Goal: Navigation & Orientation: Find specific page/section

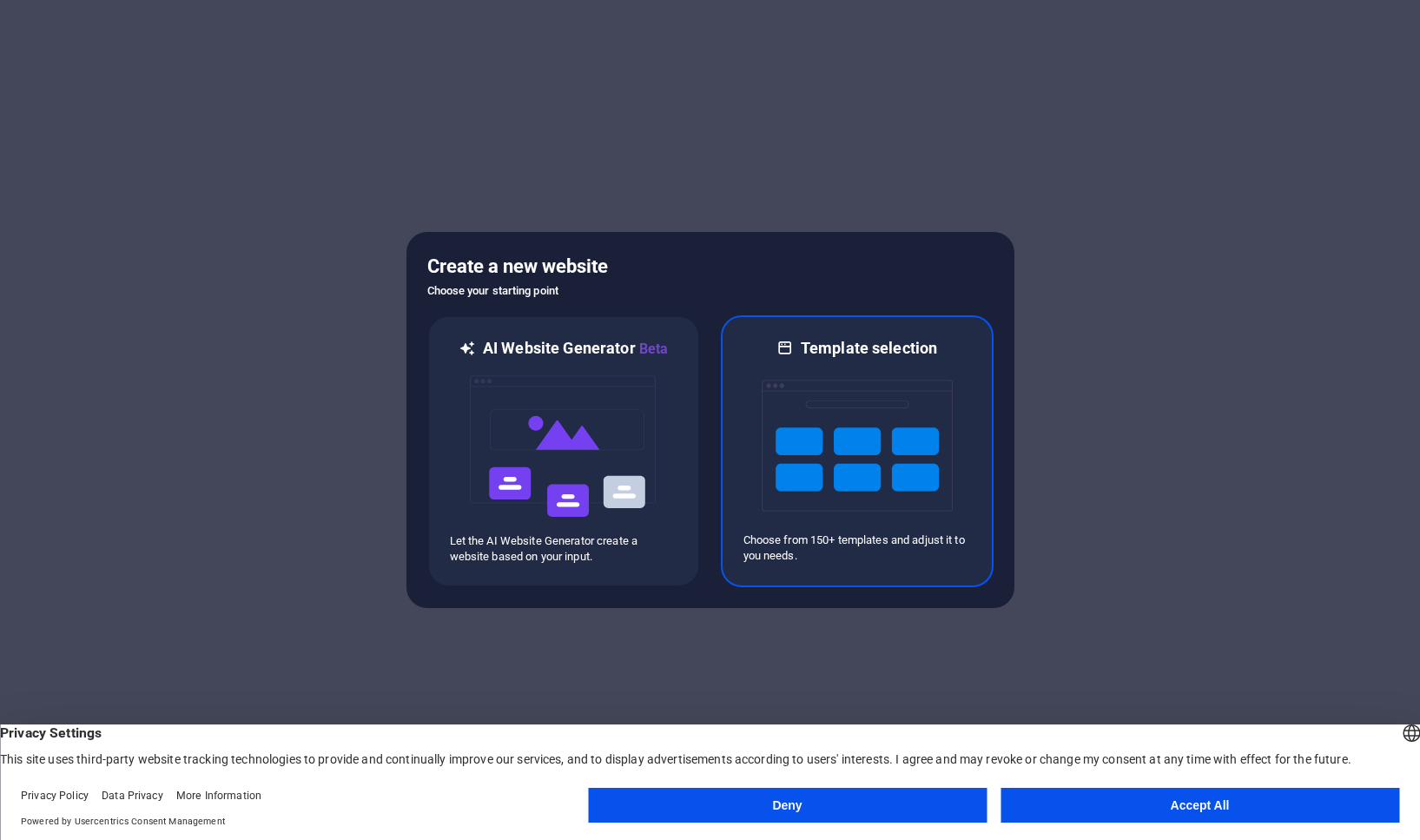
click at [815, 439] on img at bounding box center [858, 445] width 191 height 174
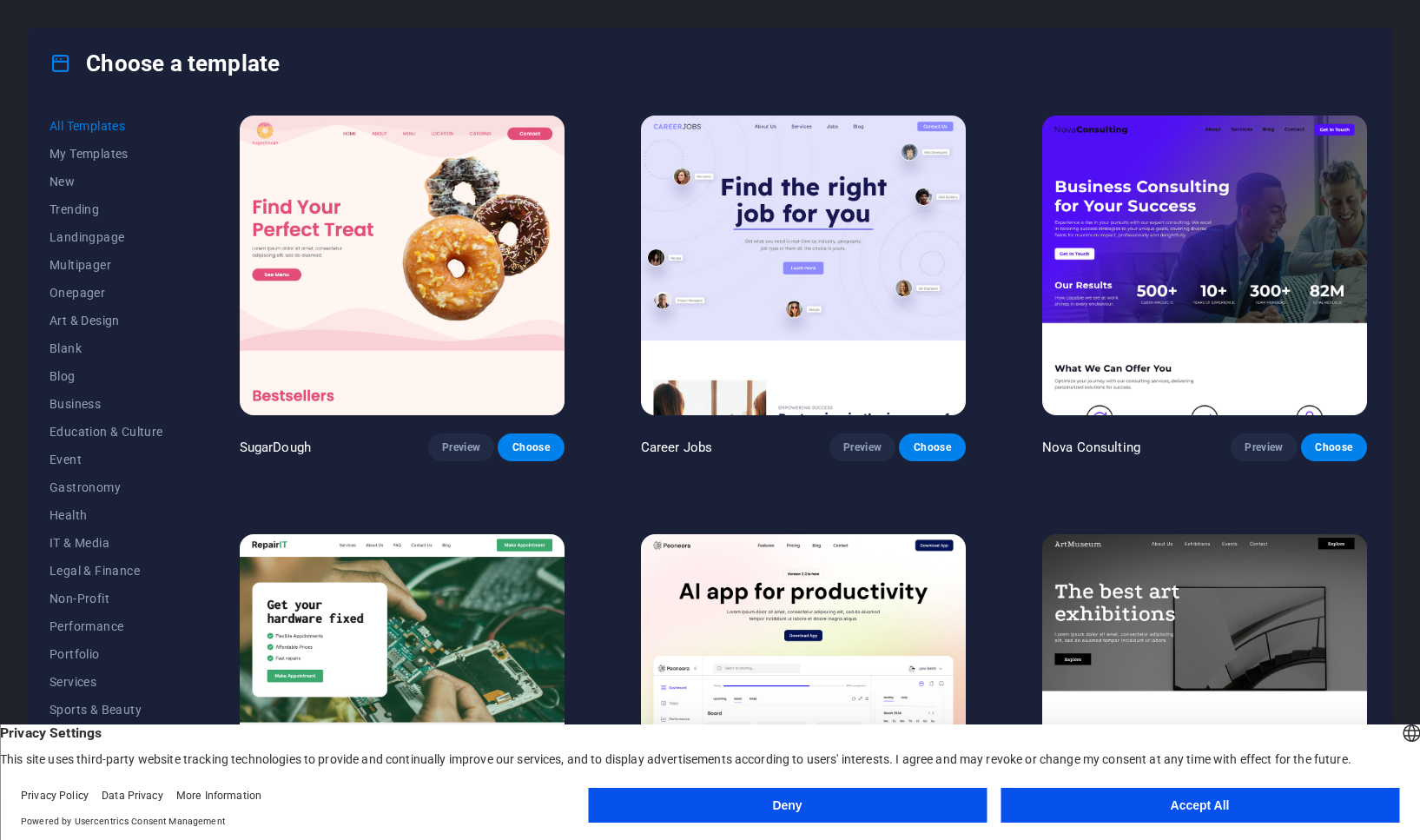
click at [901, 808] on button "Deny" at bounding box center [788, 805] width 399 height 34
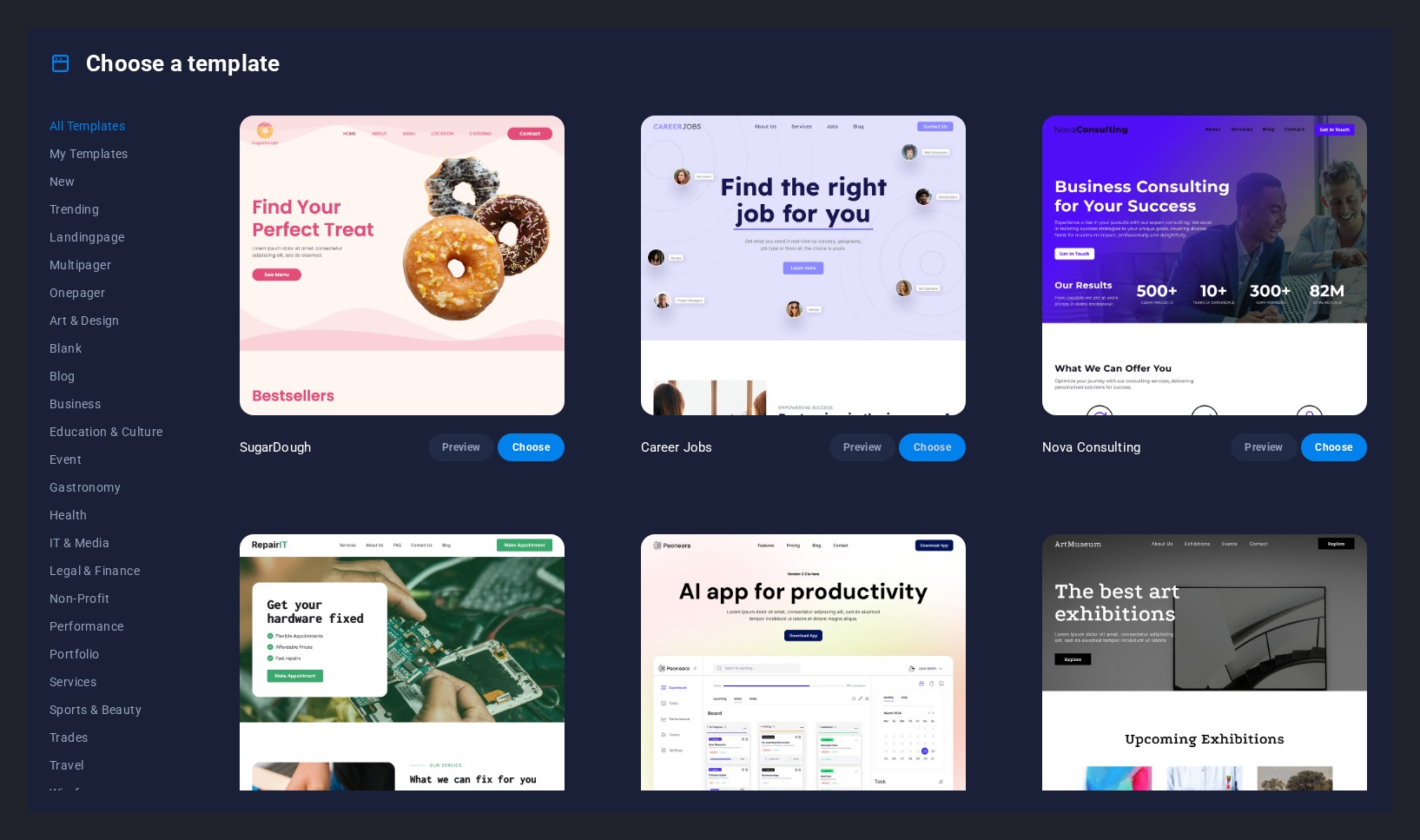
click at [949, 452] on button "Choose" at bounding box center [932, 447] width 66 height 28
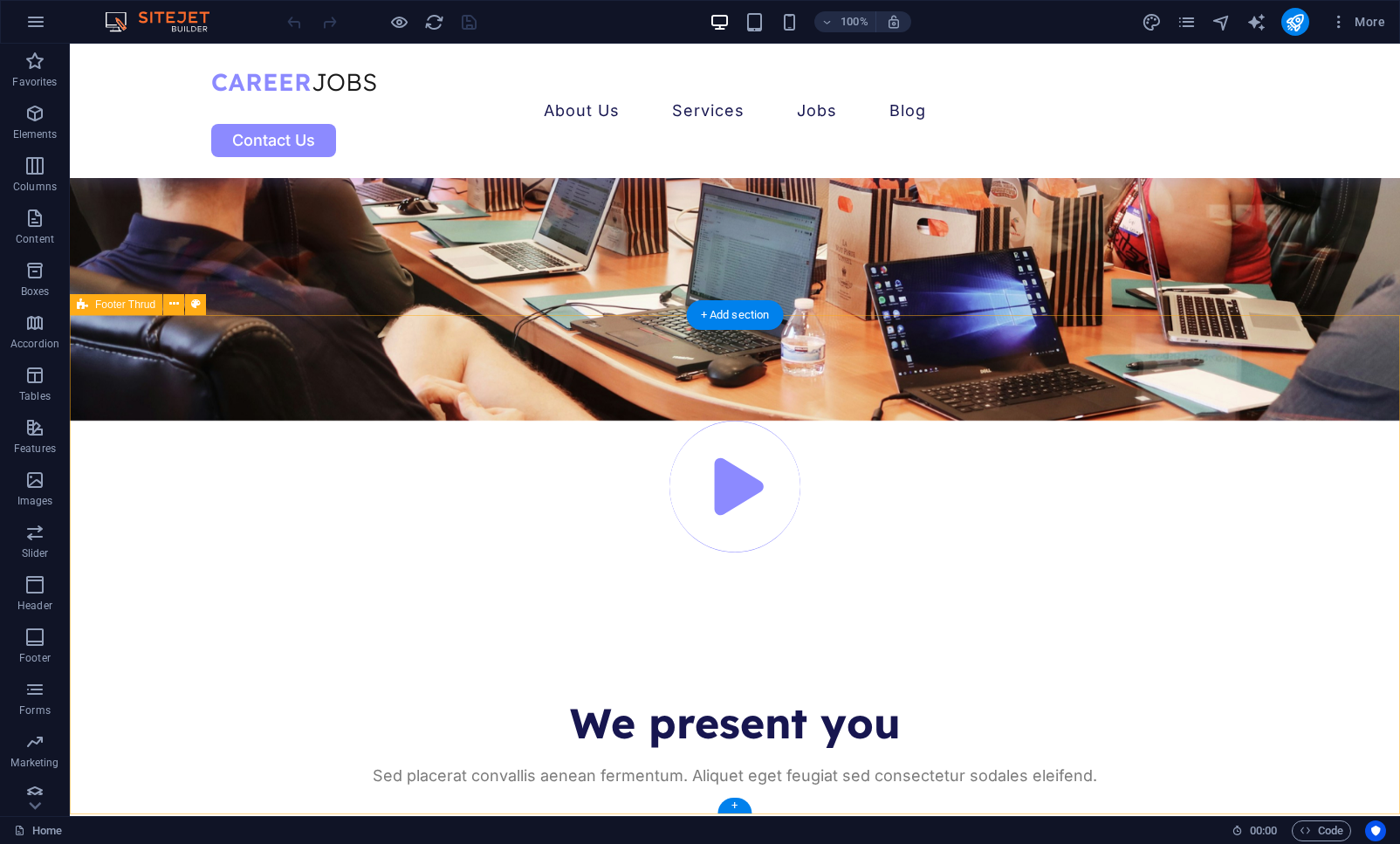
scroll to position [5843, 0]
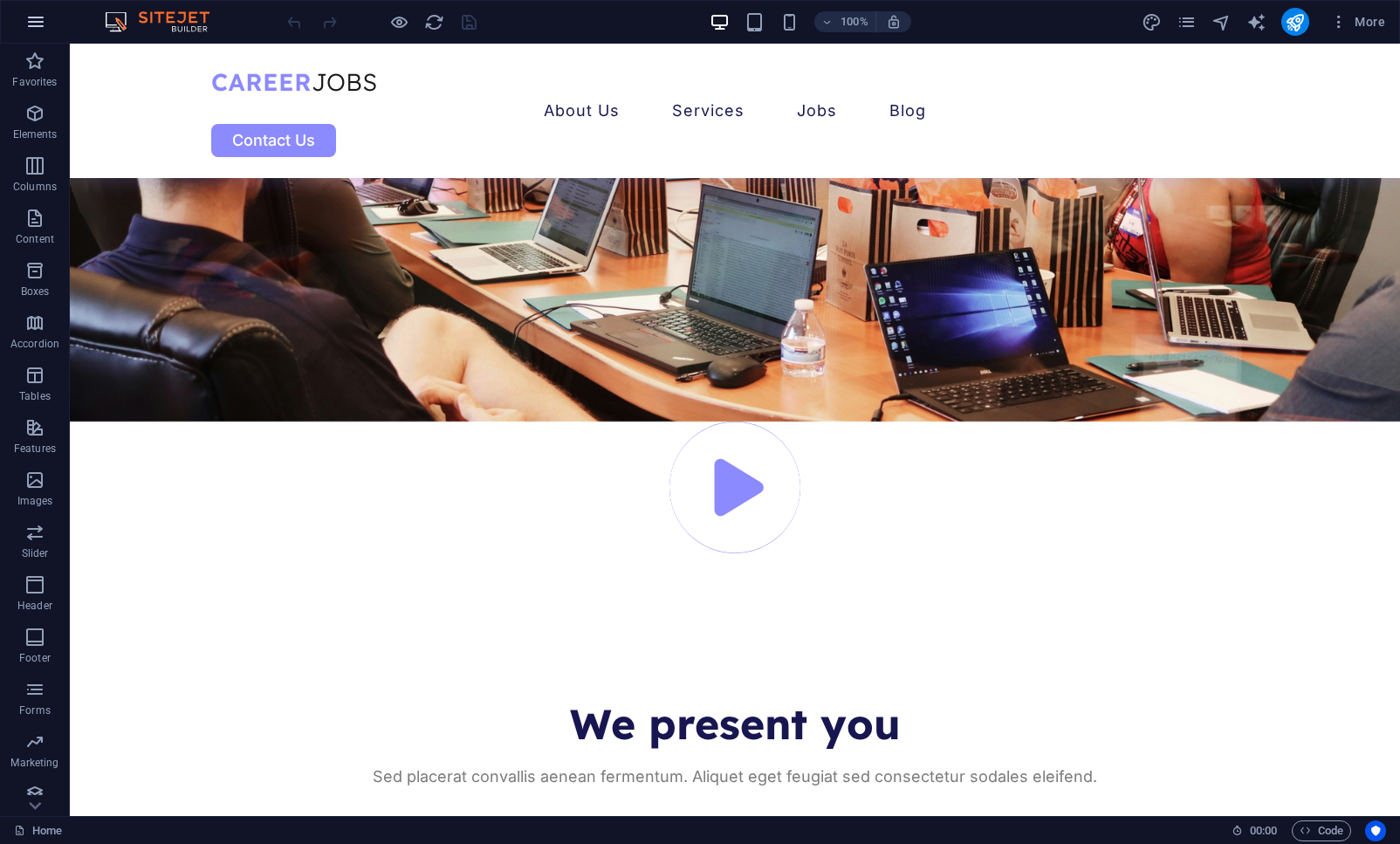
click at [38, 35] on button "button" at bounding box center [35, 21] width 42 height 42
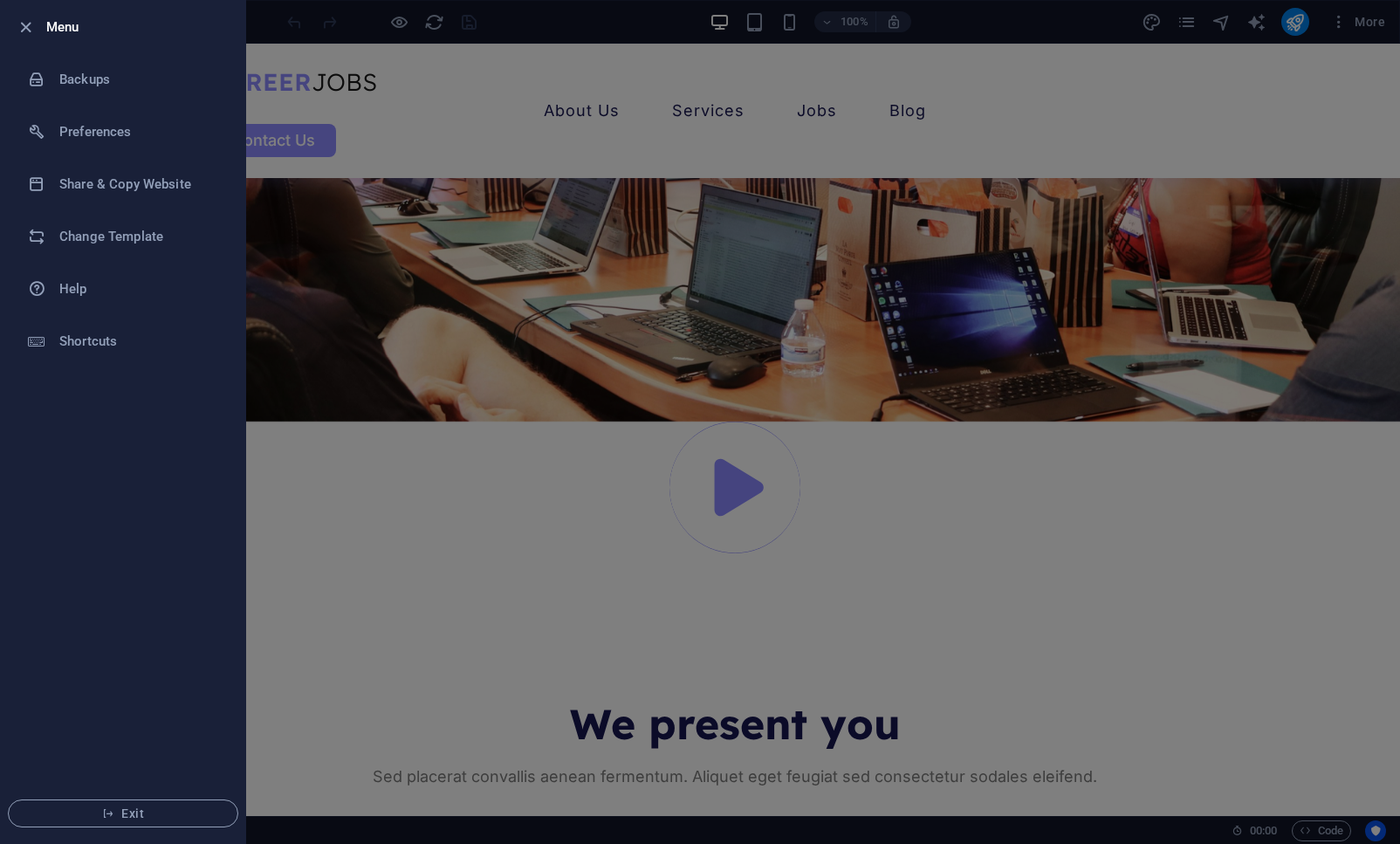
click at [392, 591] on div at bounding box center [700, 422] width 1400 height 844
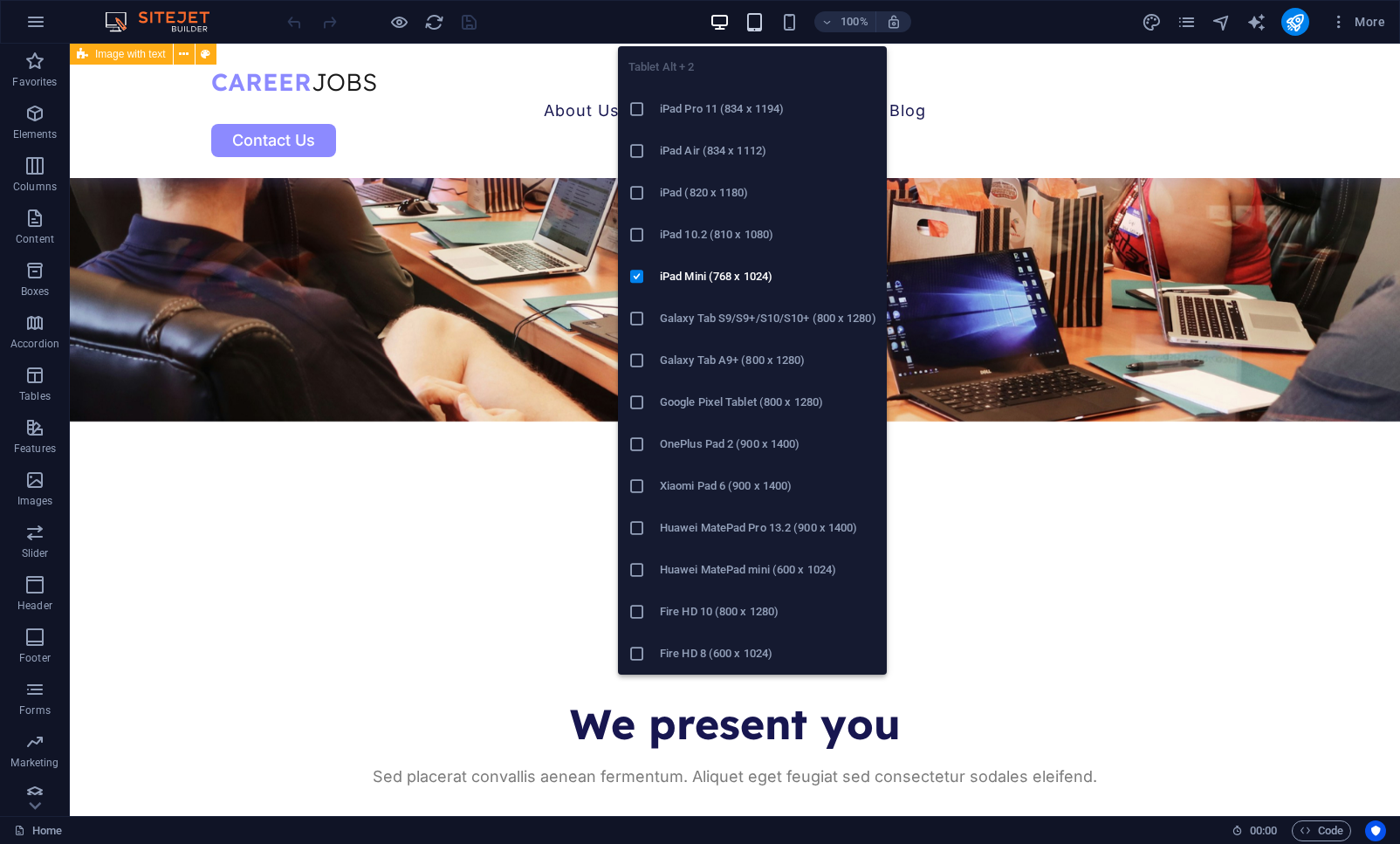
click at [765, 29] on icon "button" at bounding box center [755, 22] width 21 height 21
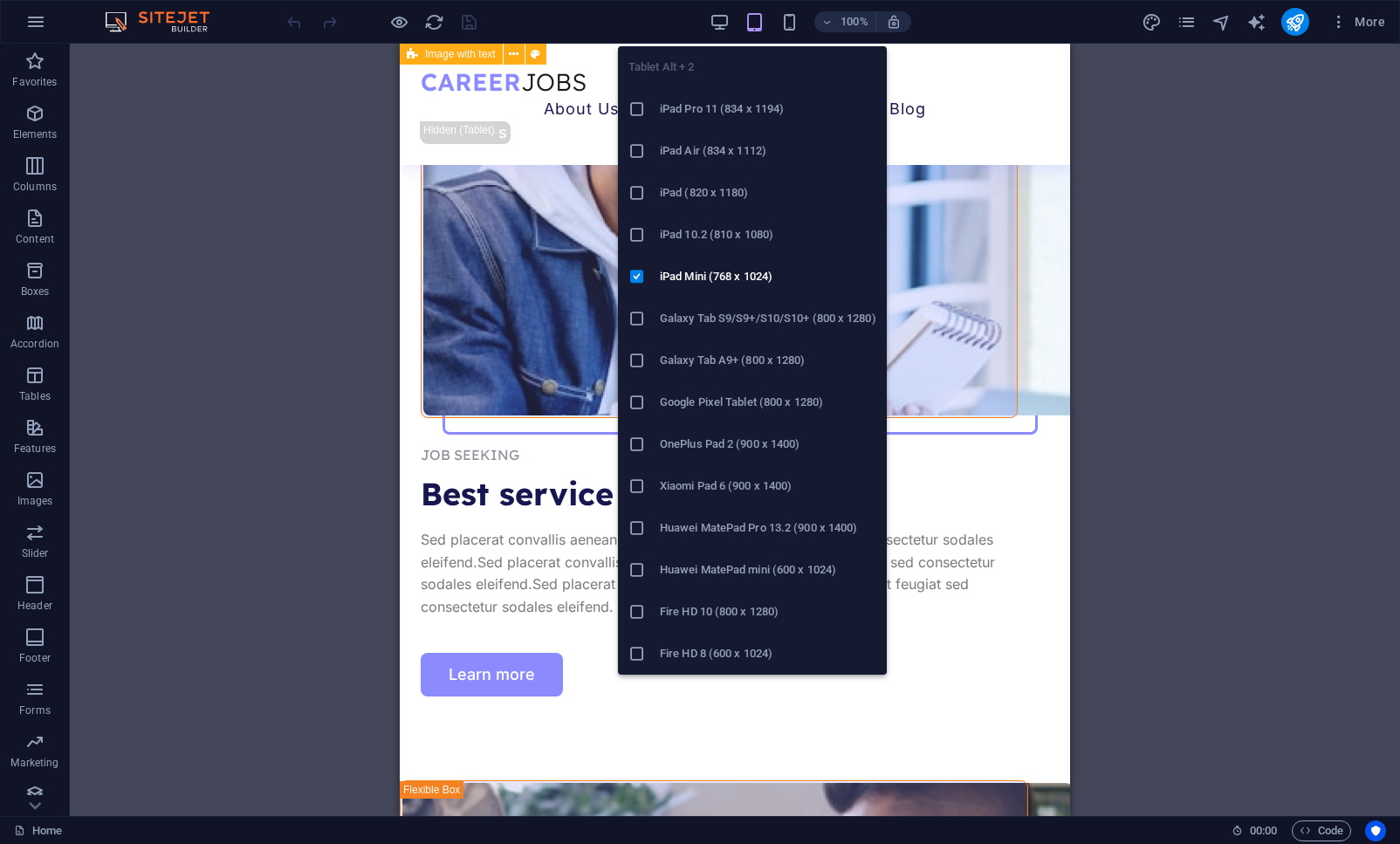
scroll to position [5638, 0]
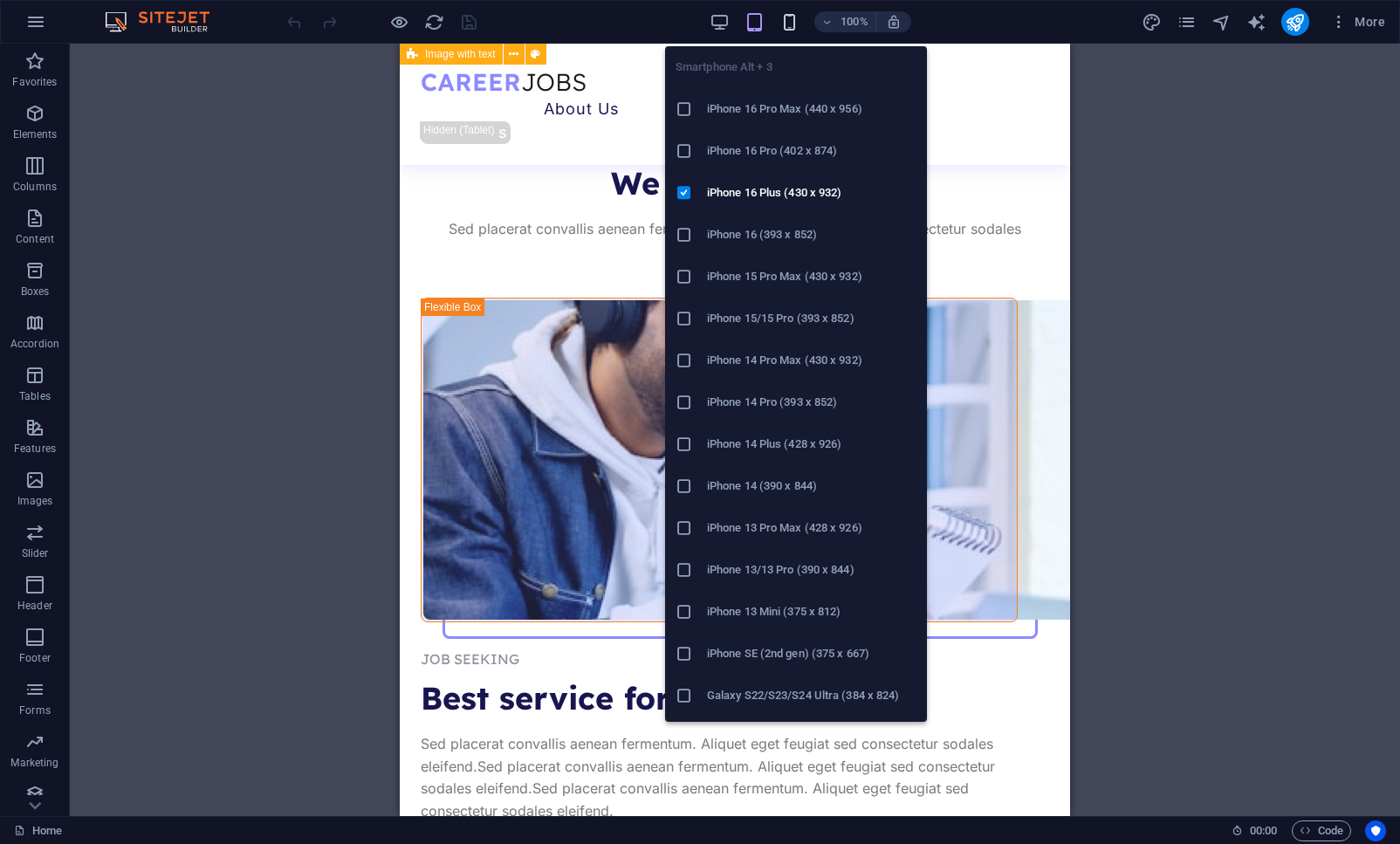
click at [785, 24] on icon "button" at bounding box center [790, 22] width 21 height 21
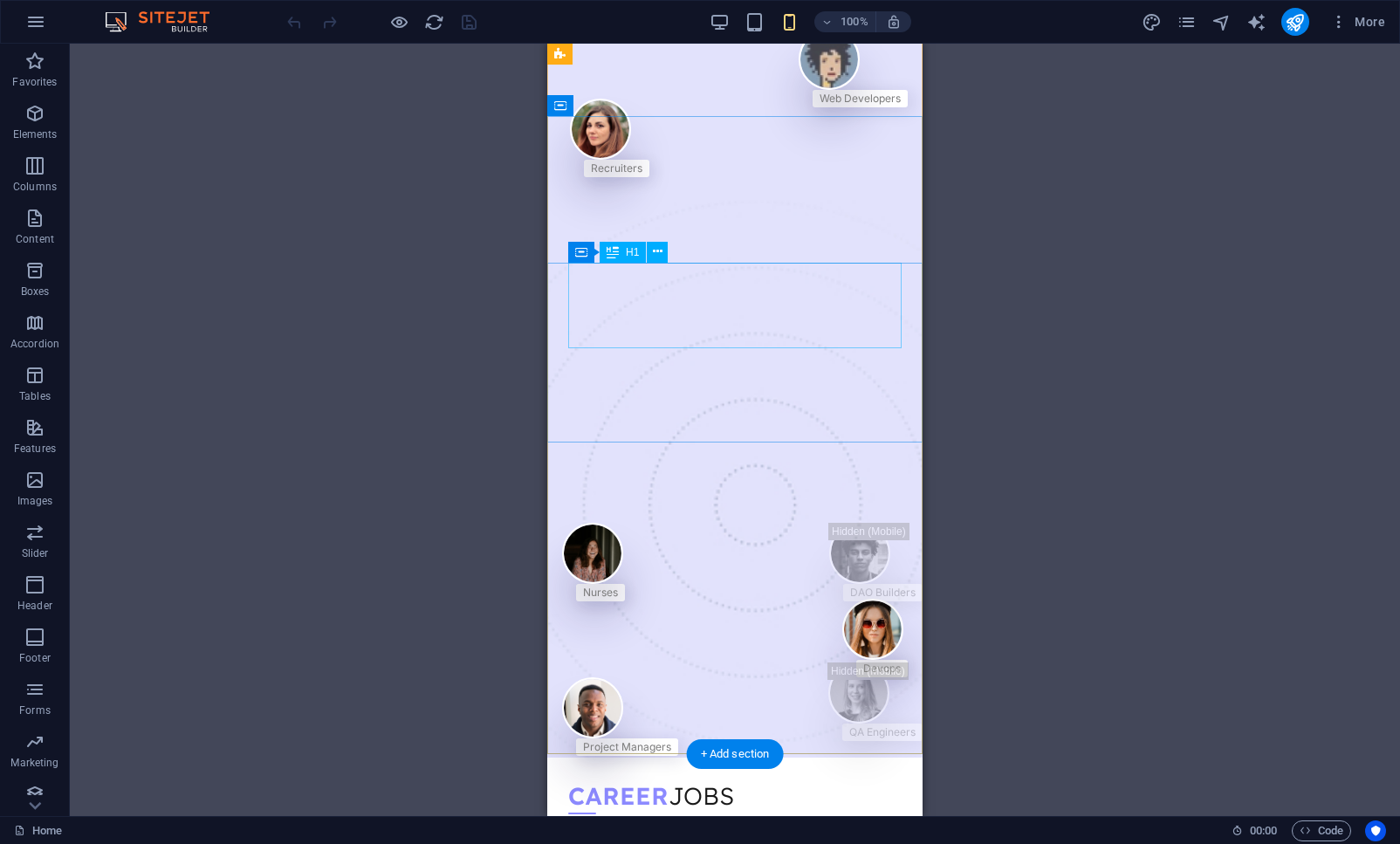
scroll to position [31, 0]
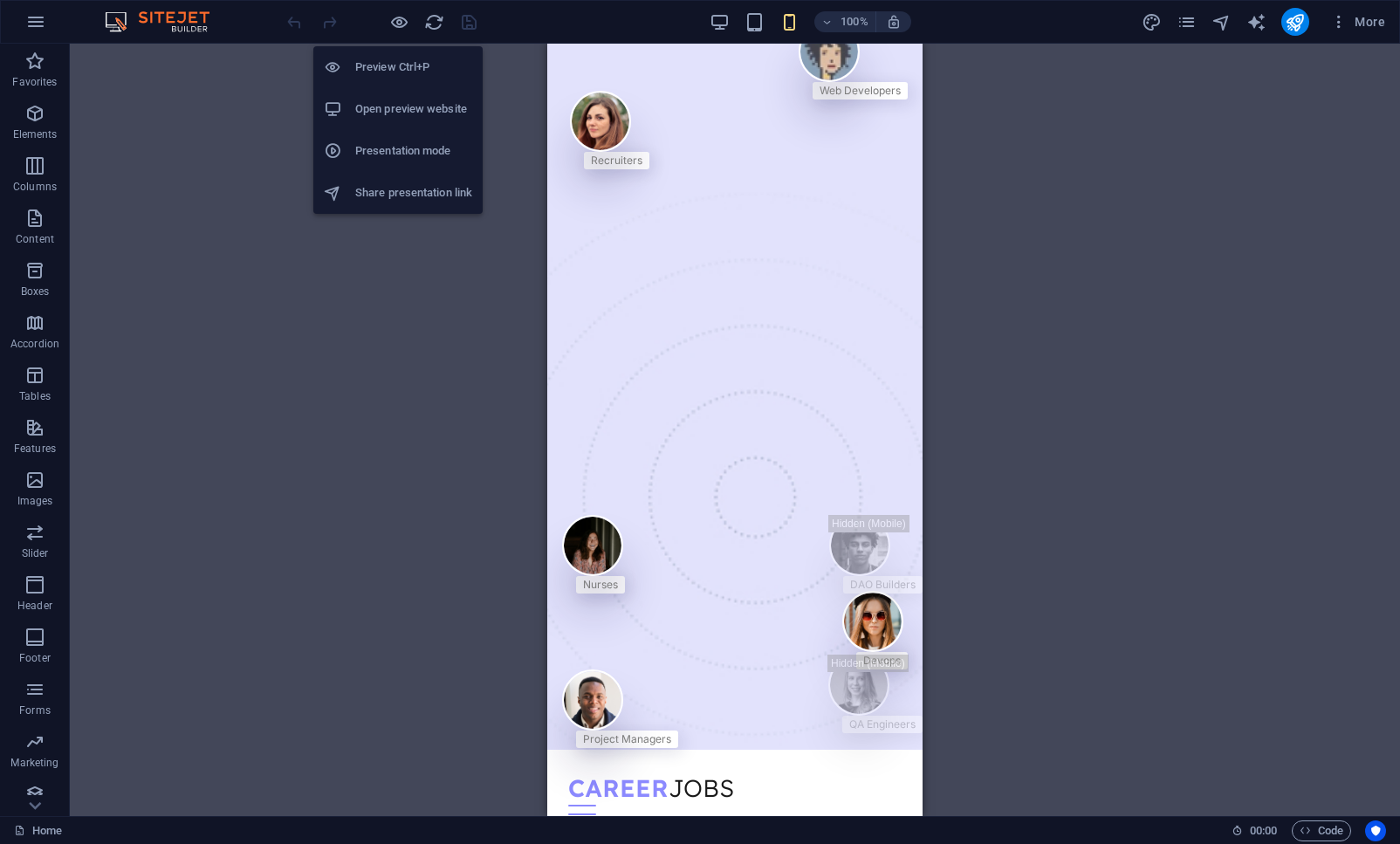
click at [422, 68] on h6 "Preview Ctrl+P" at bounding box center [413, 67] width 117 height 21
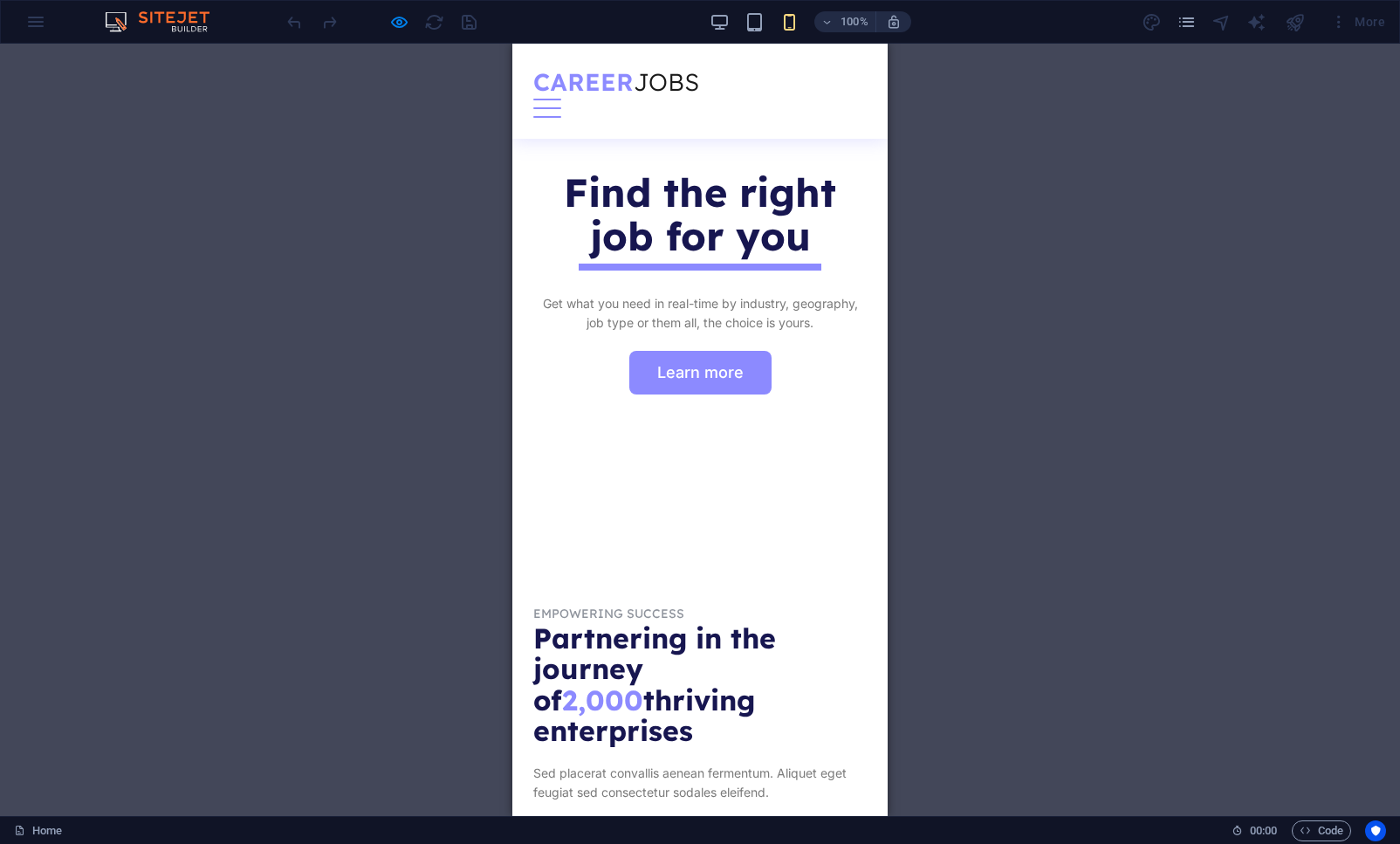
scroll to position [271, 0]
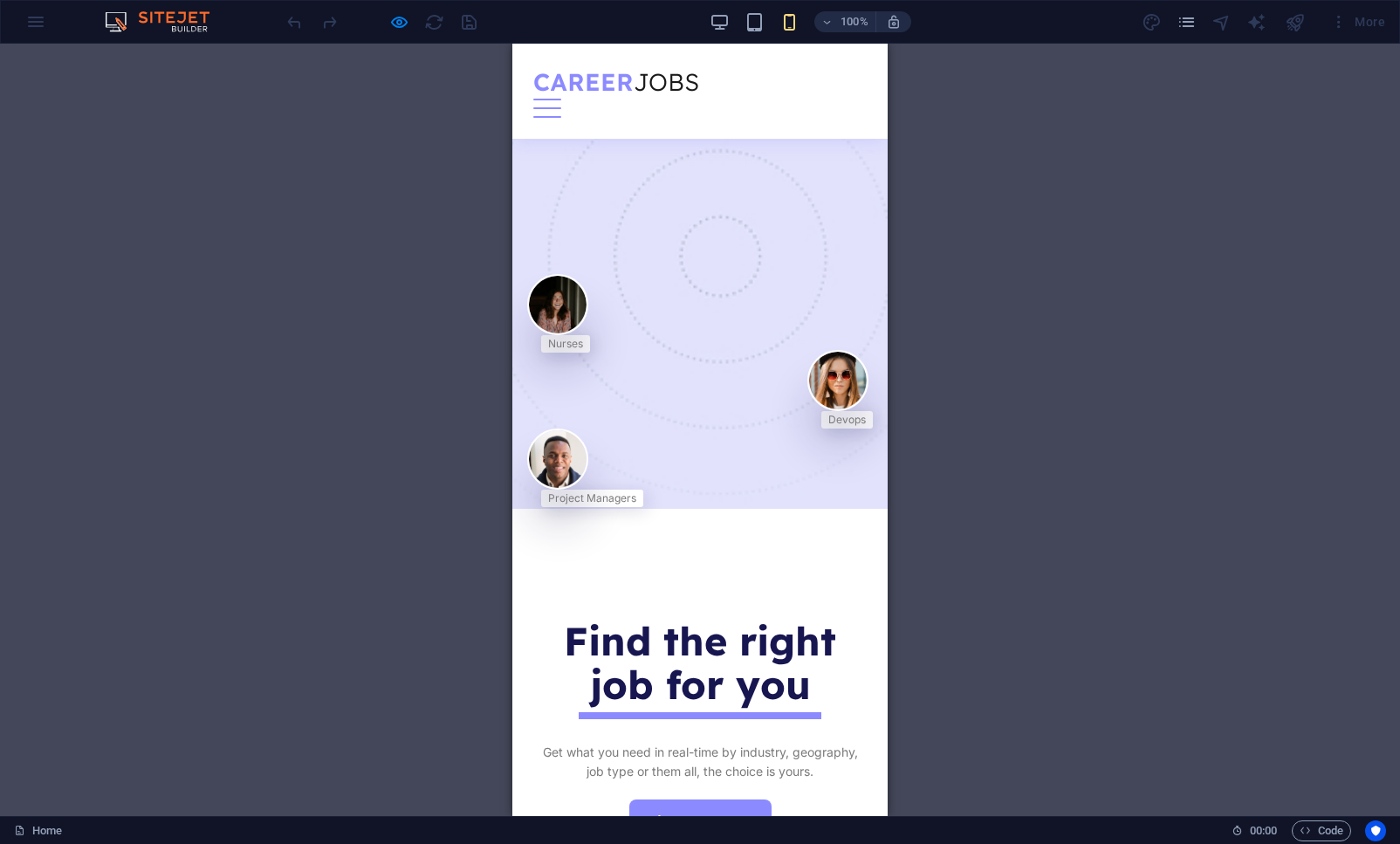
click at [838, 96] on div "About Us Services Job Seeking For Hiring Jobs Blog Contact Us" at bounding box center [700, 91] width 375 height 95
click at [561, 99] on div at bounding box center [548, 108] width 28 height 20
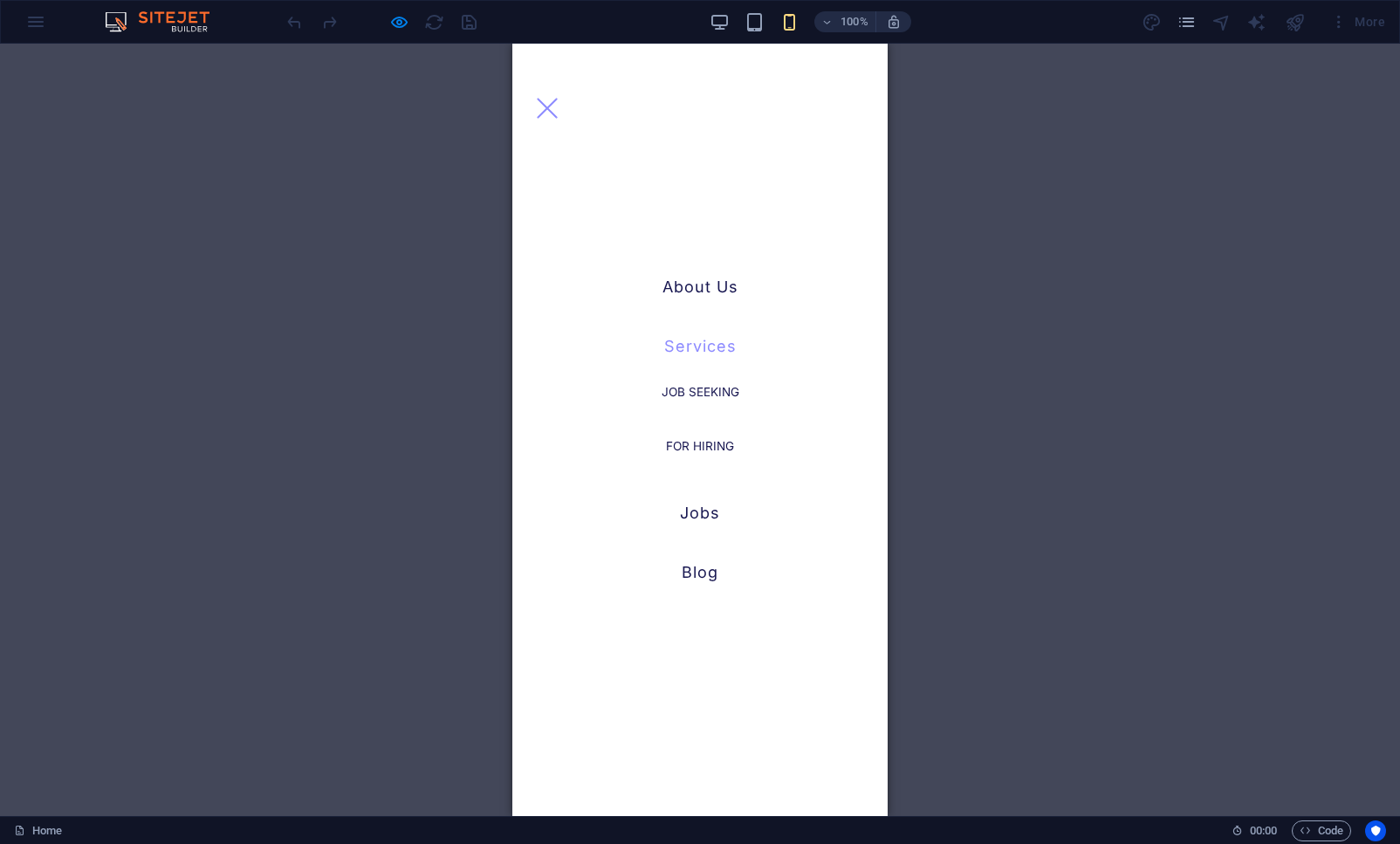
click at [696, 348] on link "Services" at bounding box center [700, 346] width 73 height 16
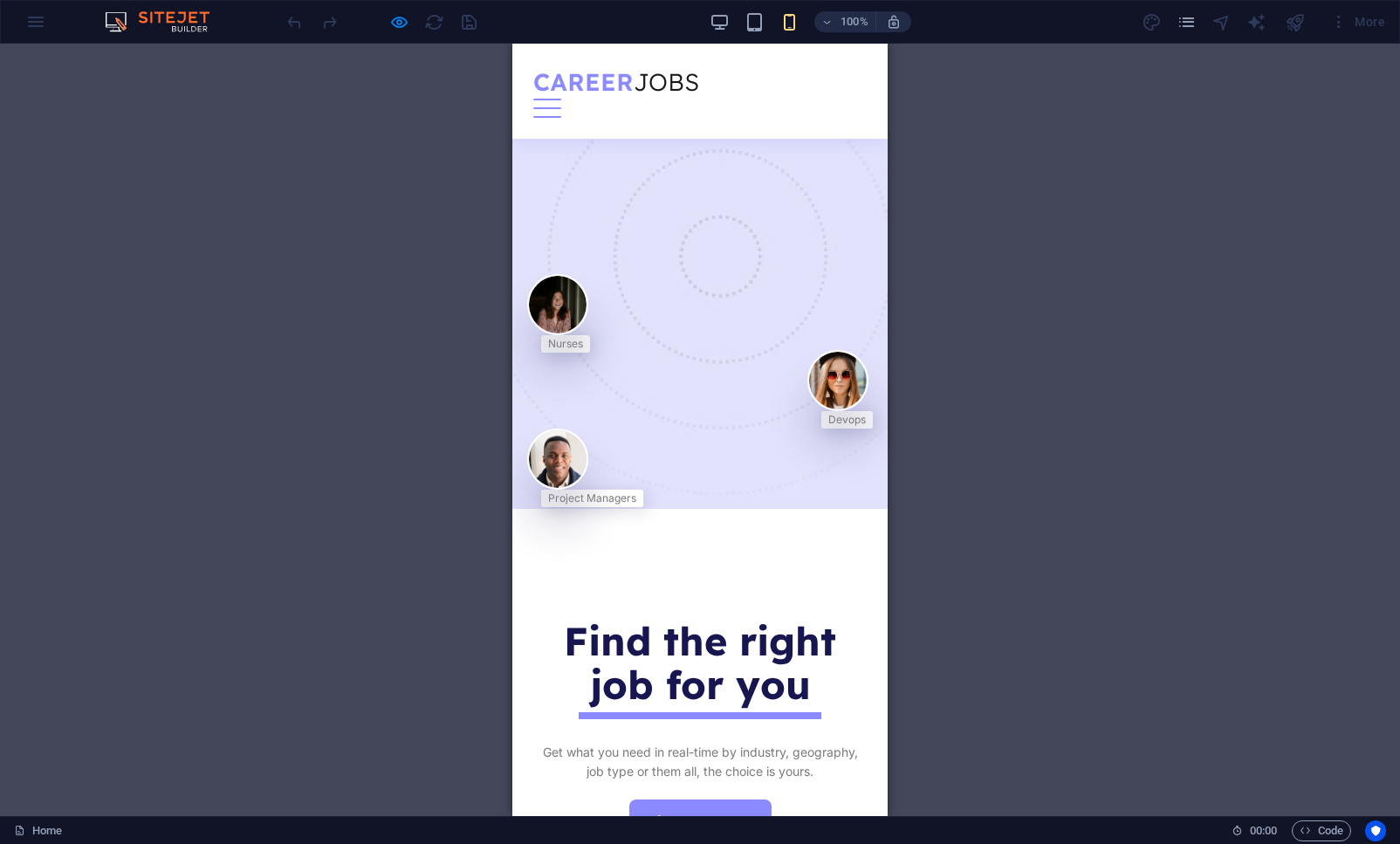
click at [854, 90] on div "About Us Services Job Seeking For Hiring Jobs Blog Contact Us" at bounding box center [700, 91] width 375 height 95
click at [854, 93] on div "About Us Services Job Seeking For Hiring Jobs Blog Contact Us" at bounding box center [700, 91] width 375 height 95
click at [561, 99] on div at bounding box center [548, 108] width 28 height 20
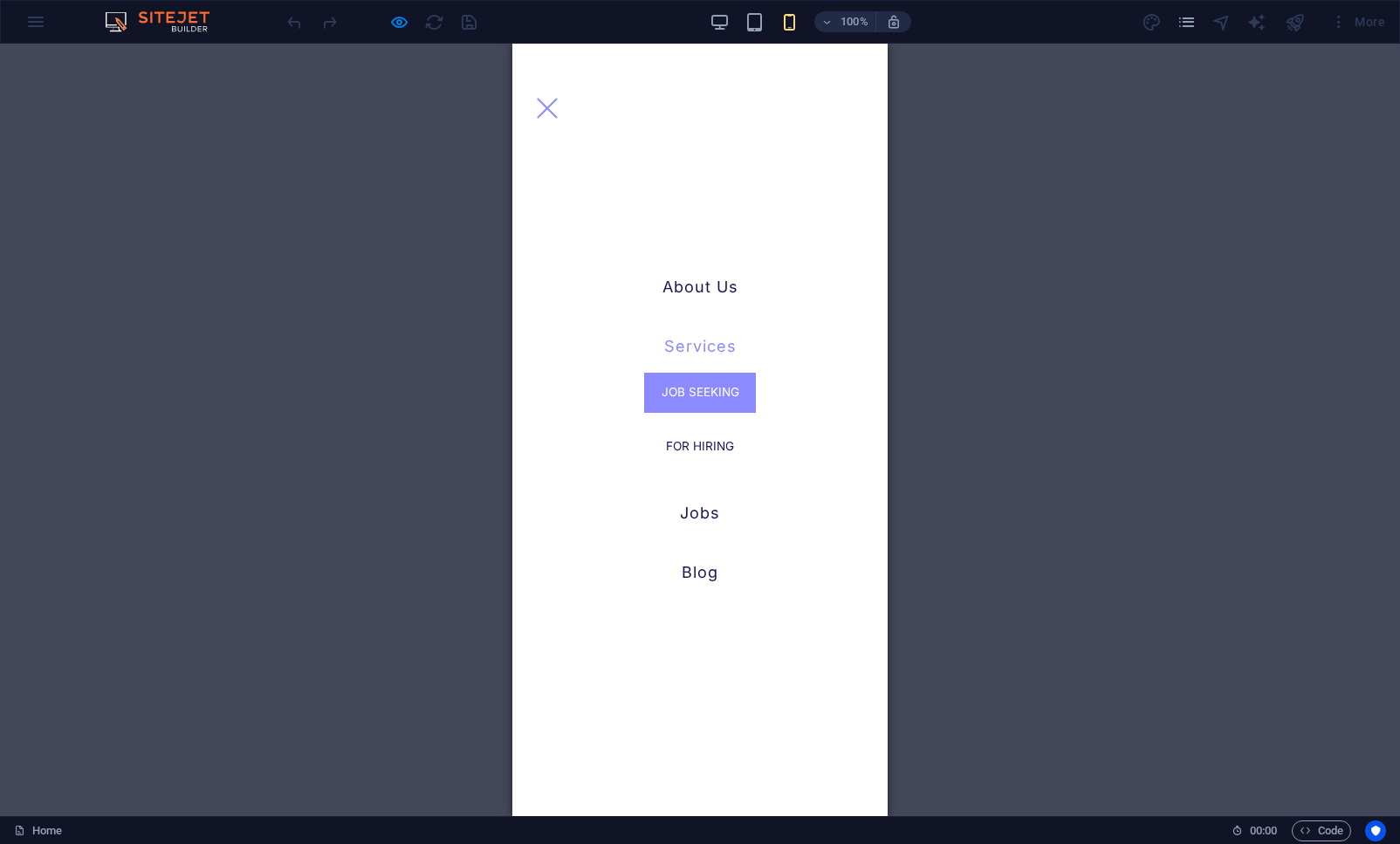
click at [705, 387] on link "Job Seeking" at bounding box center [700, 393] width 112 height 40
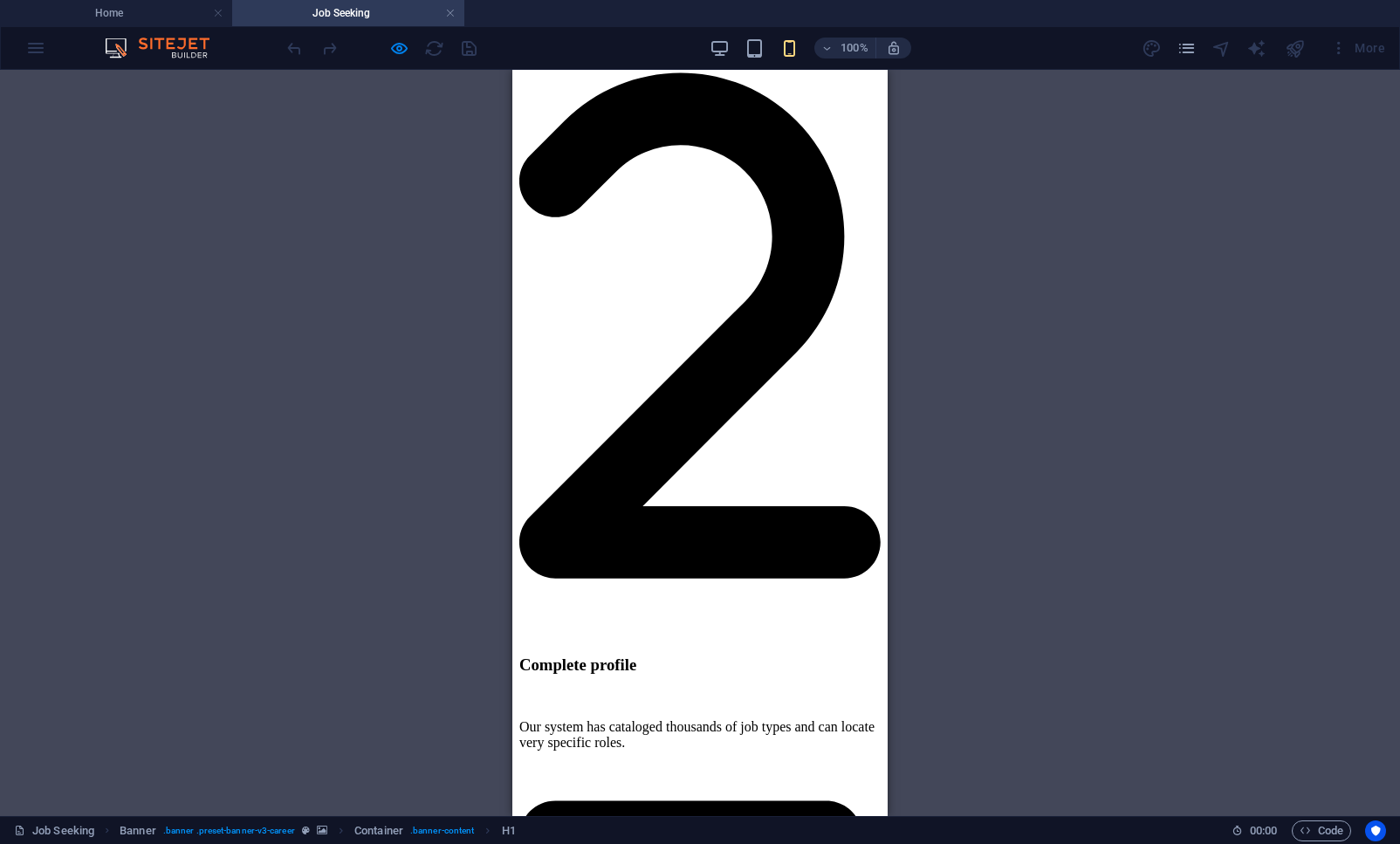
scroll to position [3590, 0]
